Goal: Navigation & Orientation: Find specific page/section

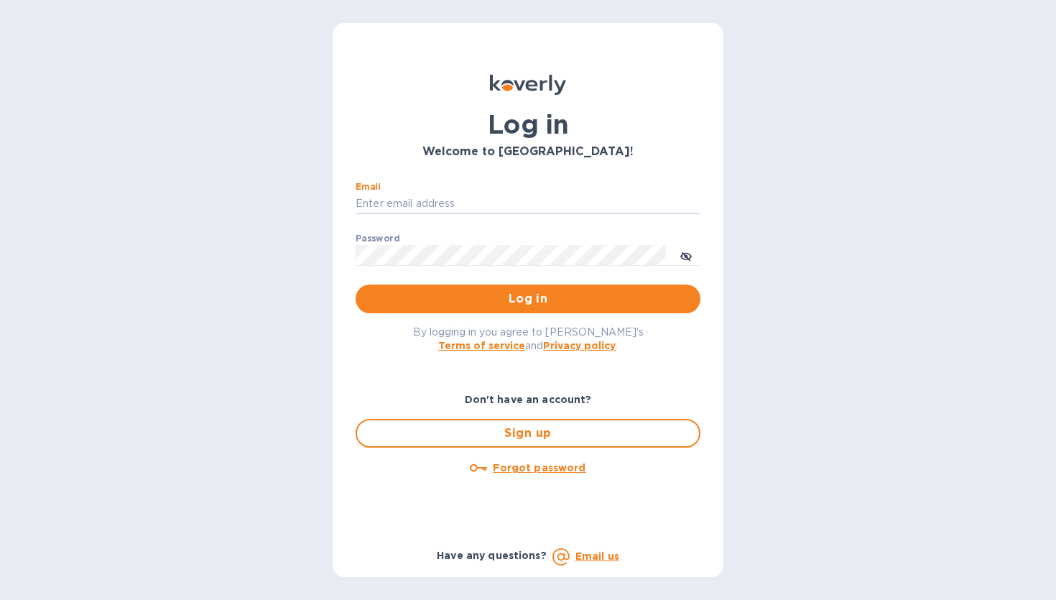
click at [382, 197] on input "Email" at bounding box center [528, 204] width 345 height 22
click at [362, 328] on div "By logging in you agree to [PERSON_NAME]'s Terms of service and Privacy policy ." at bounding box center [528, 338] width 368 height 50
click at [551, 147] on h3 "Welcome to [GEOGRAPHIC_DATA]!" at bounding box center [528, 152] width 345 height 14
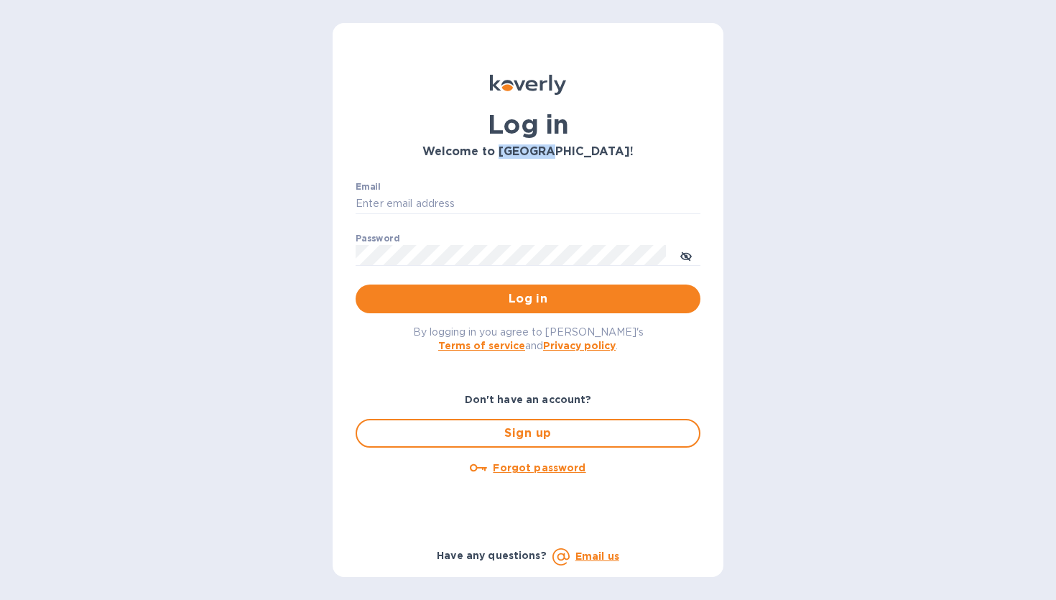
click at [551, 147] on h3 "Welcome to [GEOGRAPHIC_DATA]!" at bounding box center [528, 152] width 345 height 14
copy h3 "Koverly"
